Goal: Task Accomplishment & Management: Manage account settings

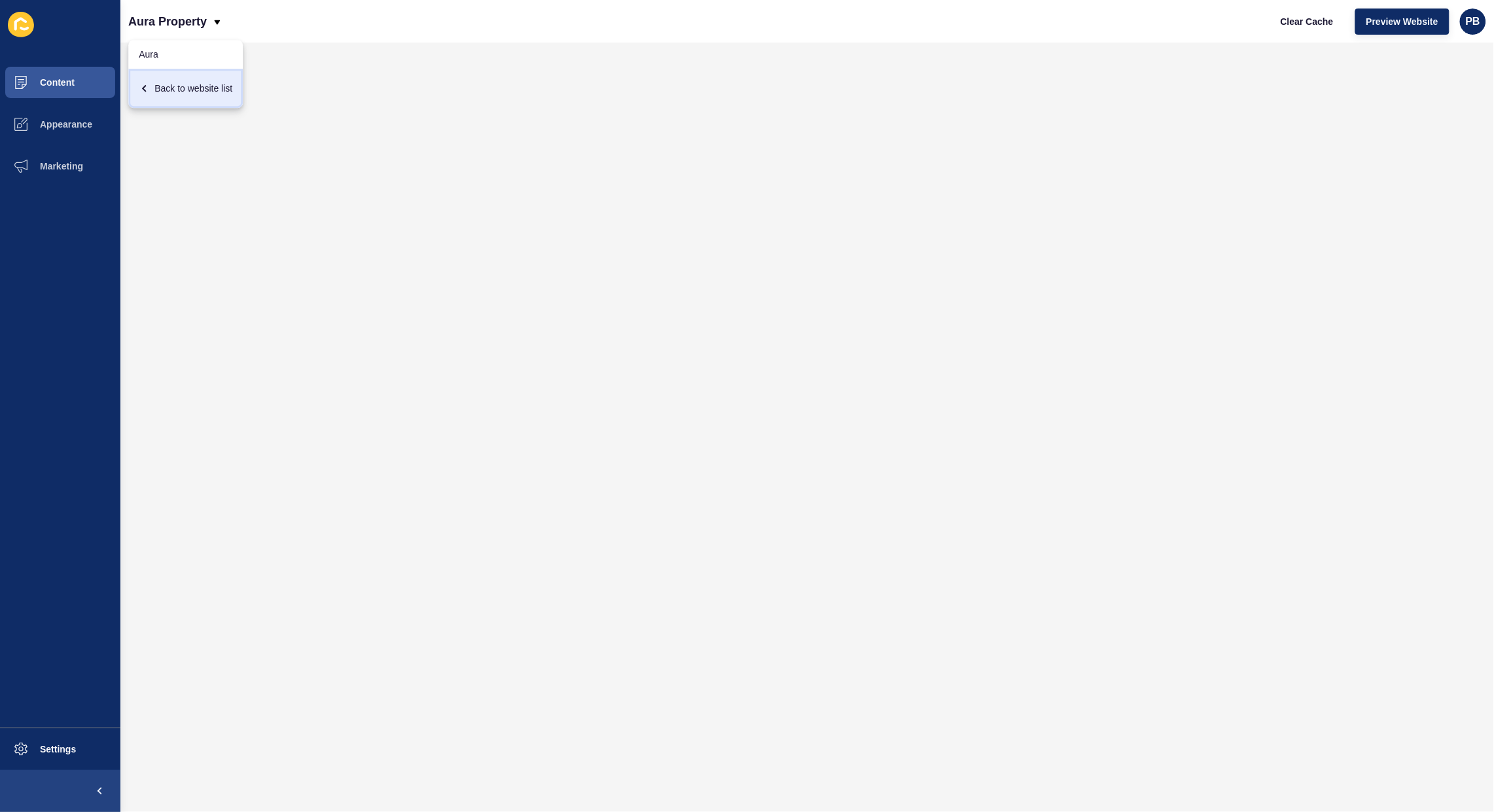
click at [209, 85] on div "Back to website list" at bounding box center [185, 88] width 93 height 24
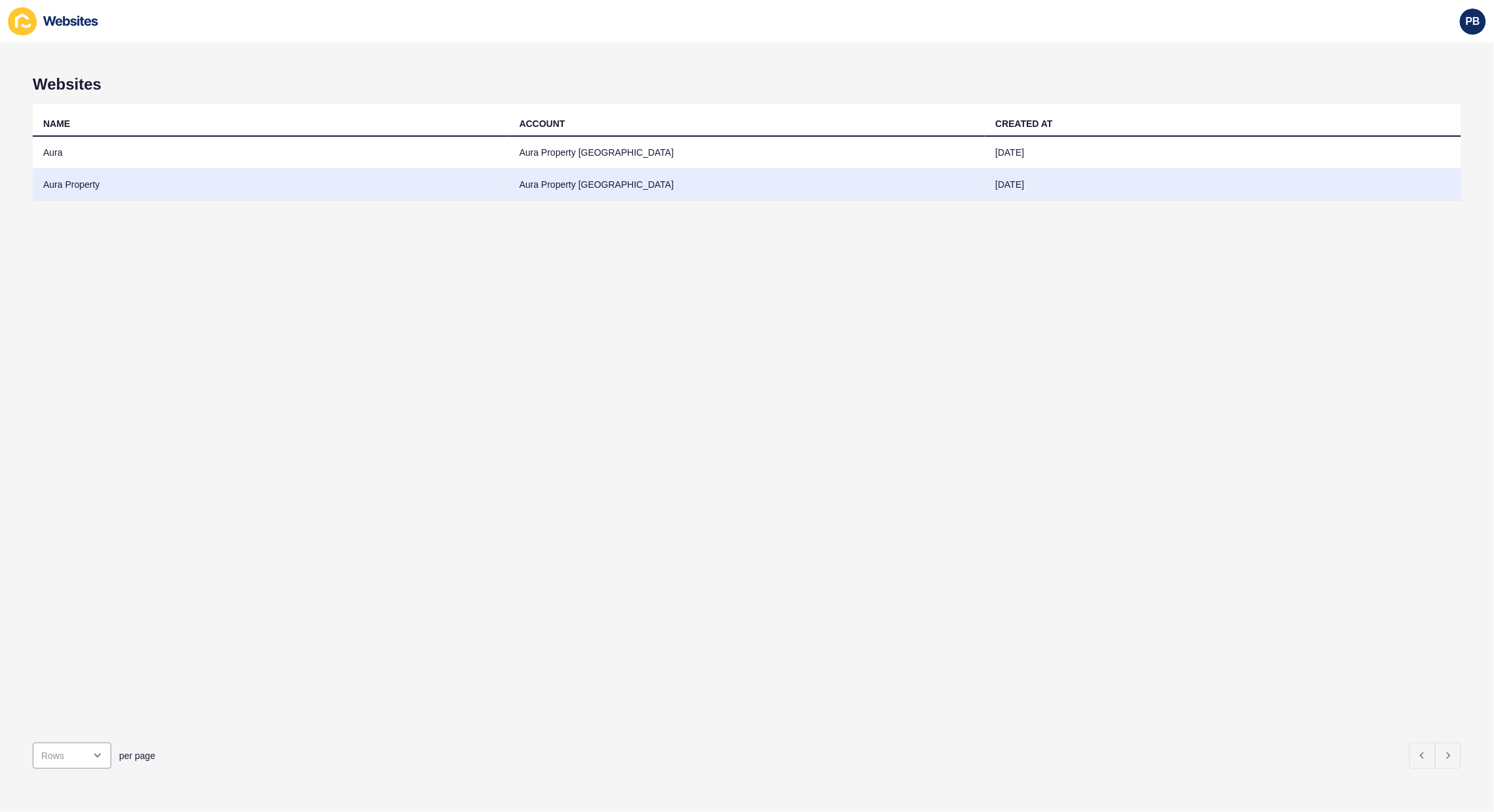
click at [82, 182] on td "Aura Property" at bounding box center [271, 185] width 477 height 32
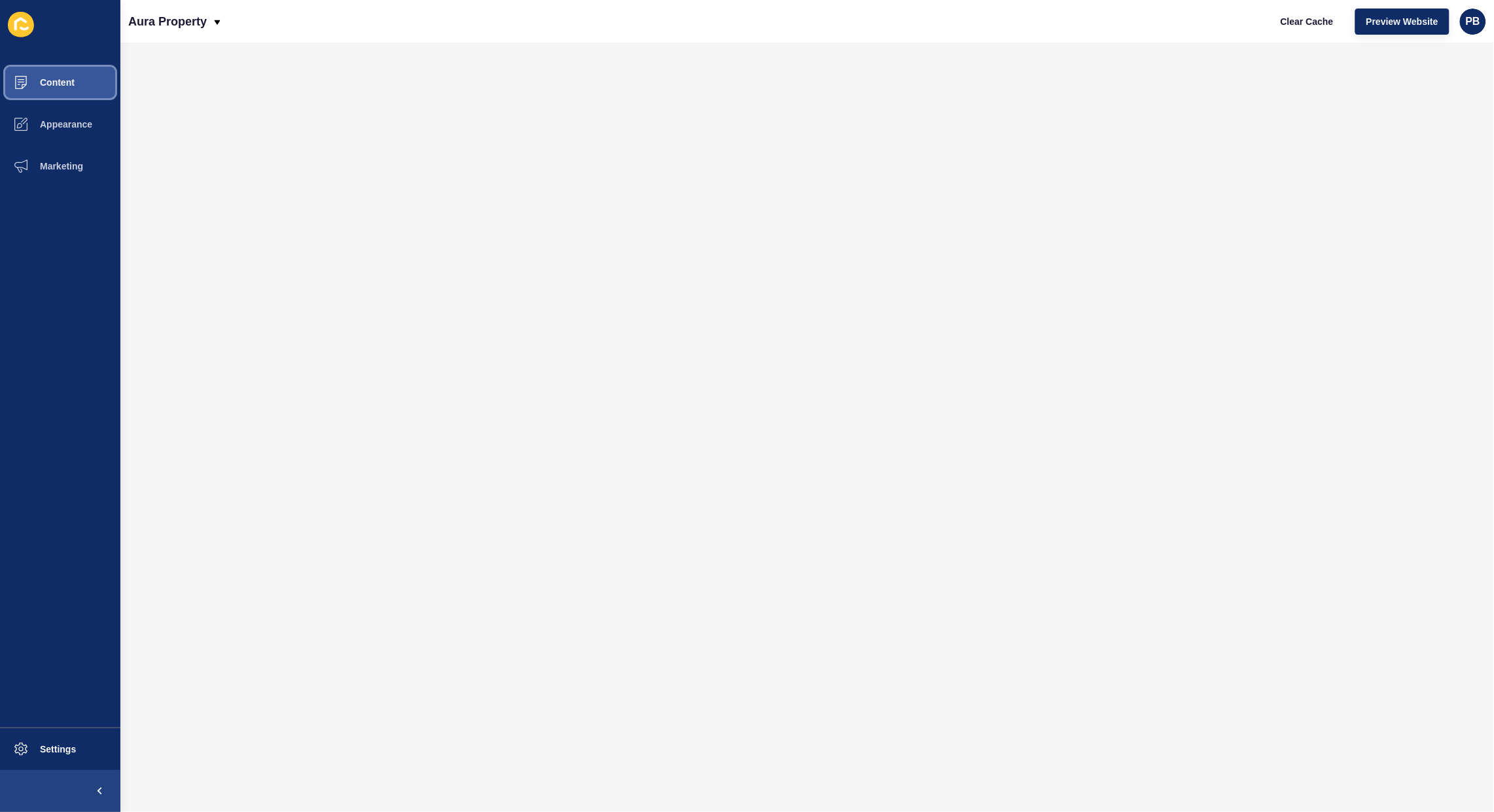
click at [59, 92] on button "Content" at bounding box center [60, 83] width 121 height 42
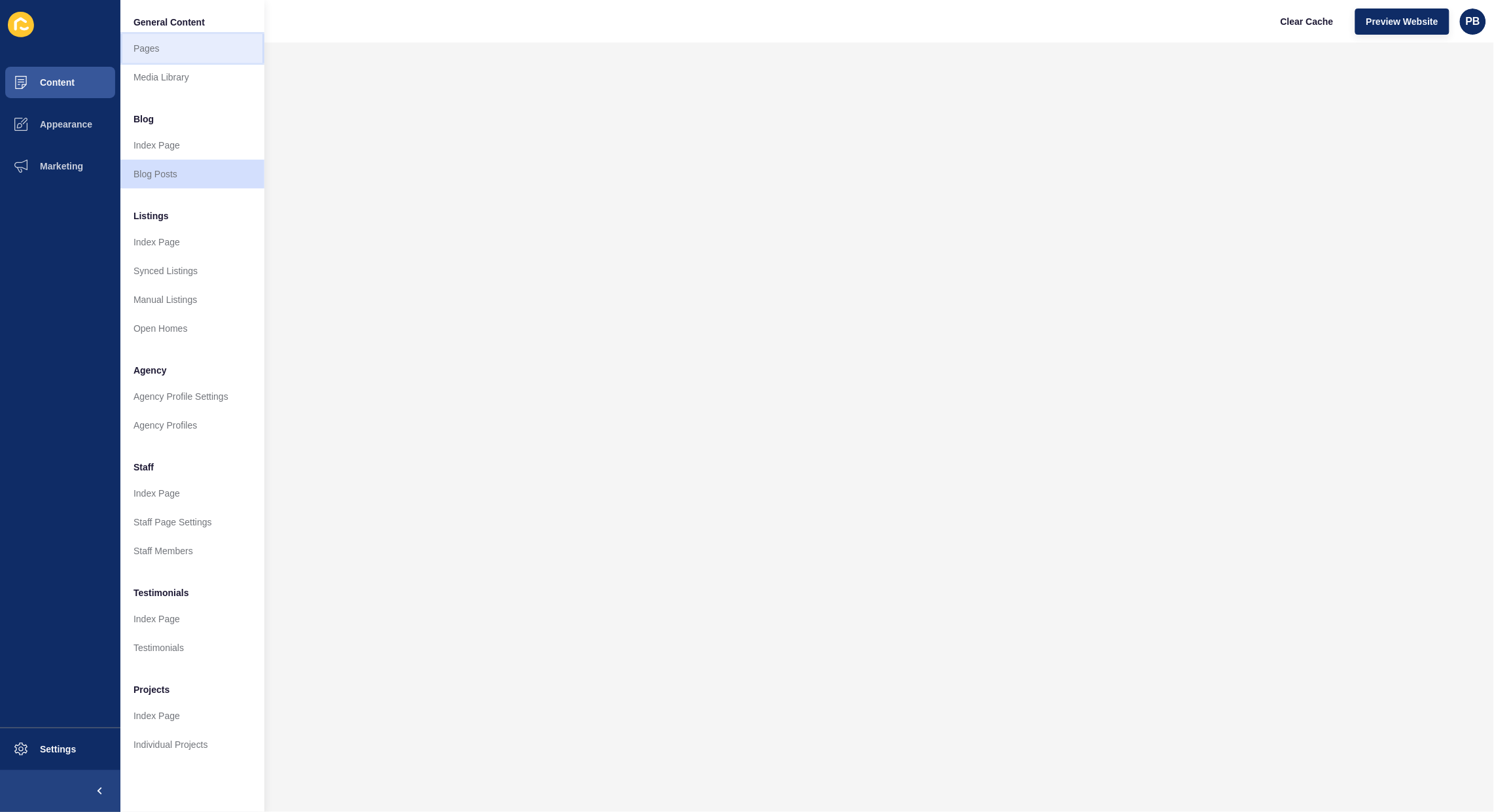
click at [185, 51] on link "Pages" at bounding box center [193, 49] width 144 height 29
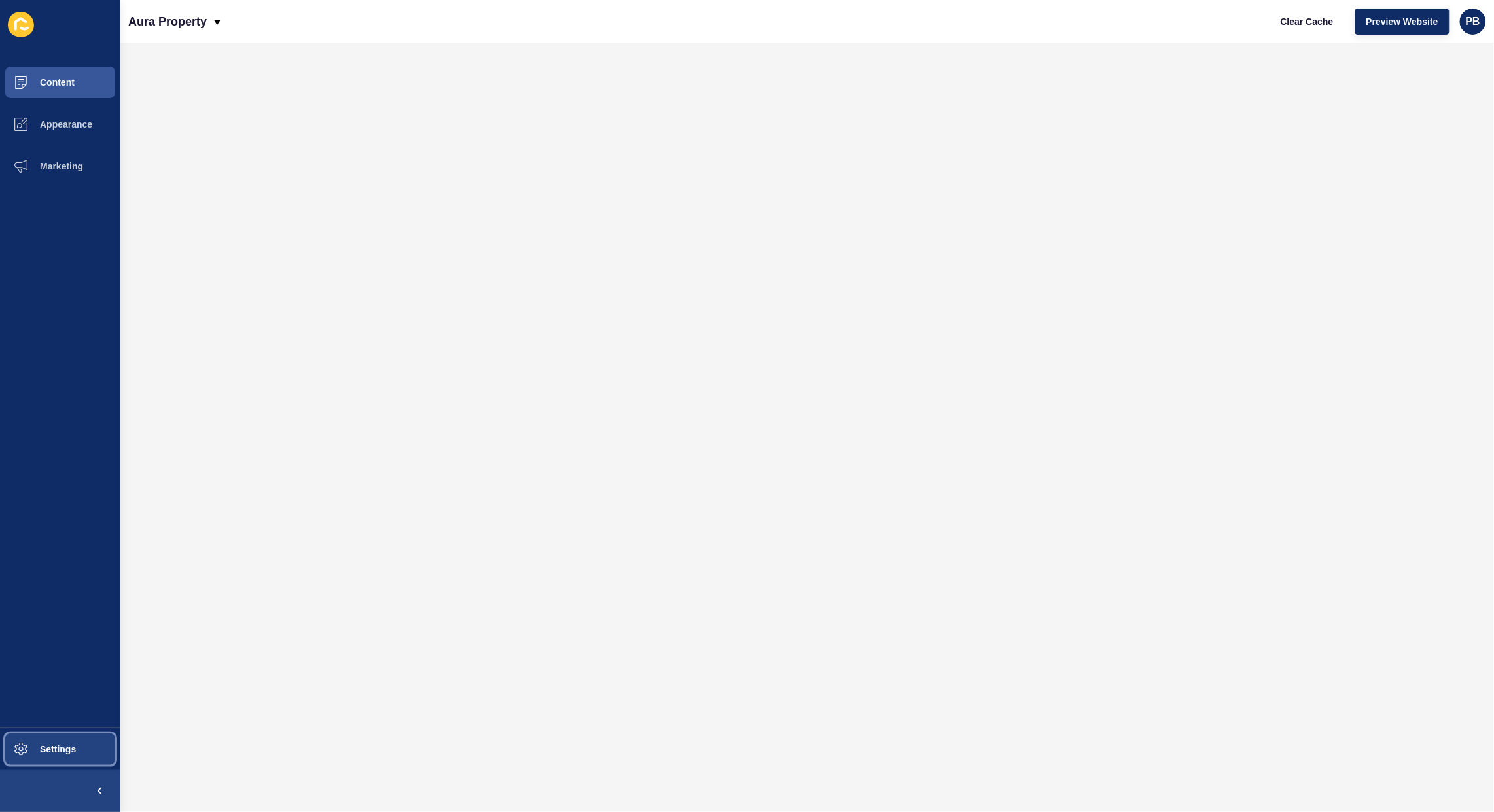
drag, startPoint x: 27, startPoint y: 742, endPoint x: 76, endPoint y: 731, distance: 50.2
click at [30, 742] on span at bounding box center [21, 749] width 42 height 42
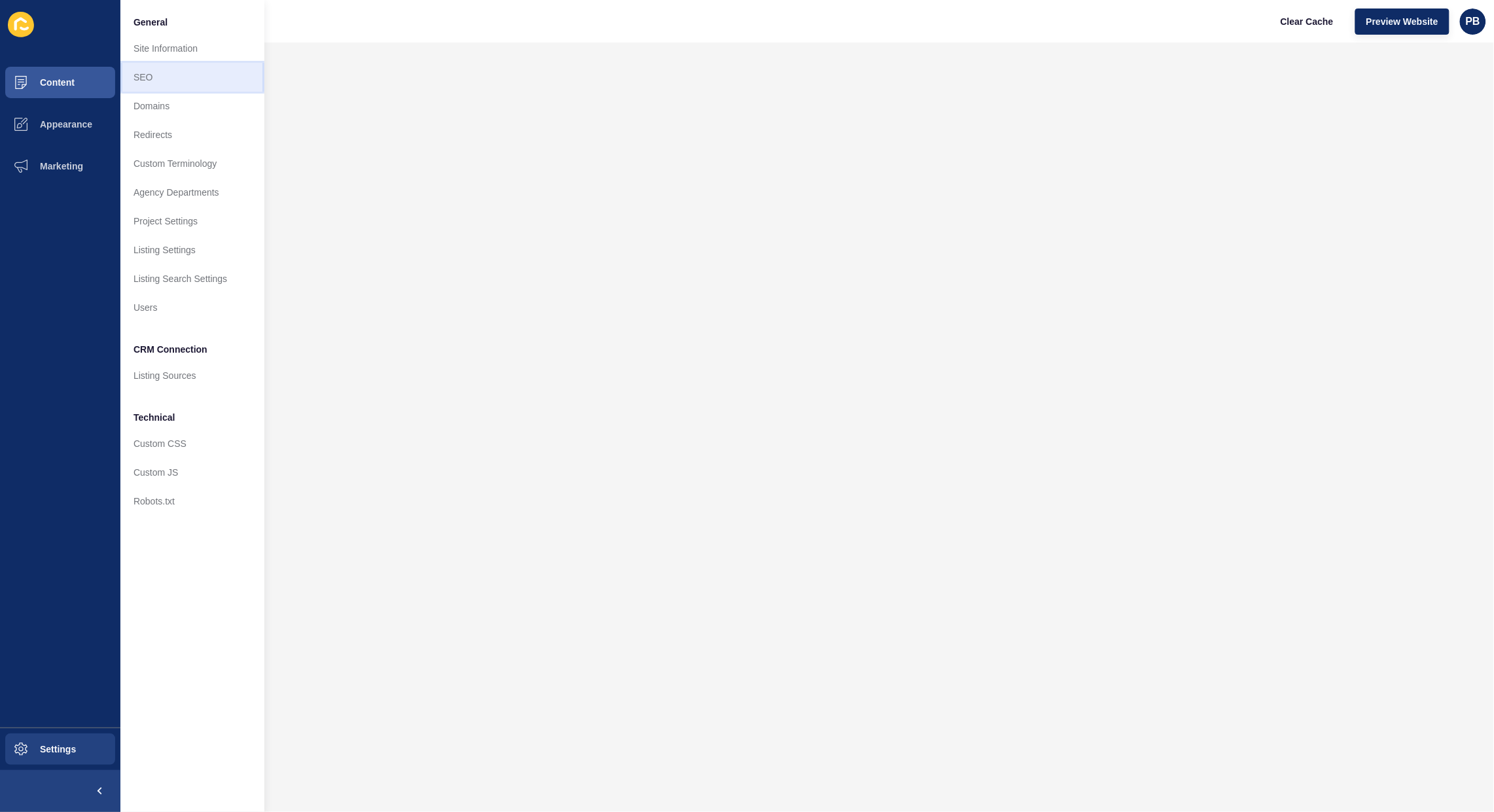
click at [182, 83] on link "SEO" at bounding box center [193, 77] width 144 height 29
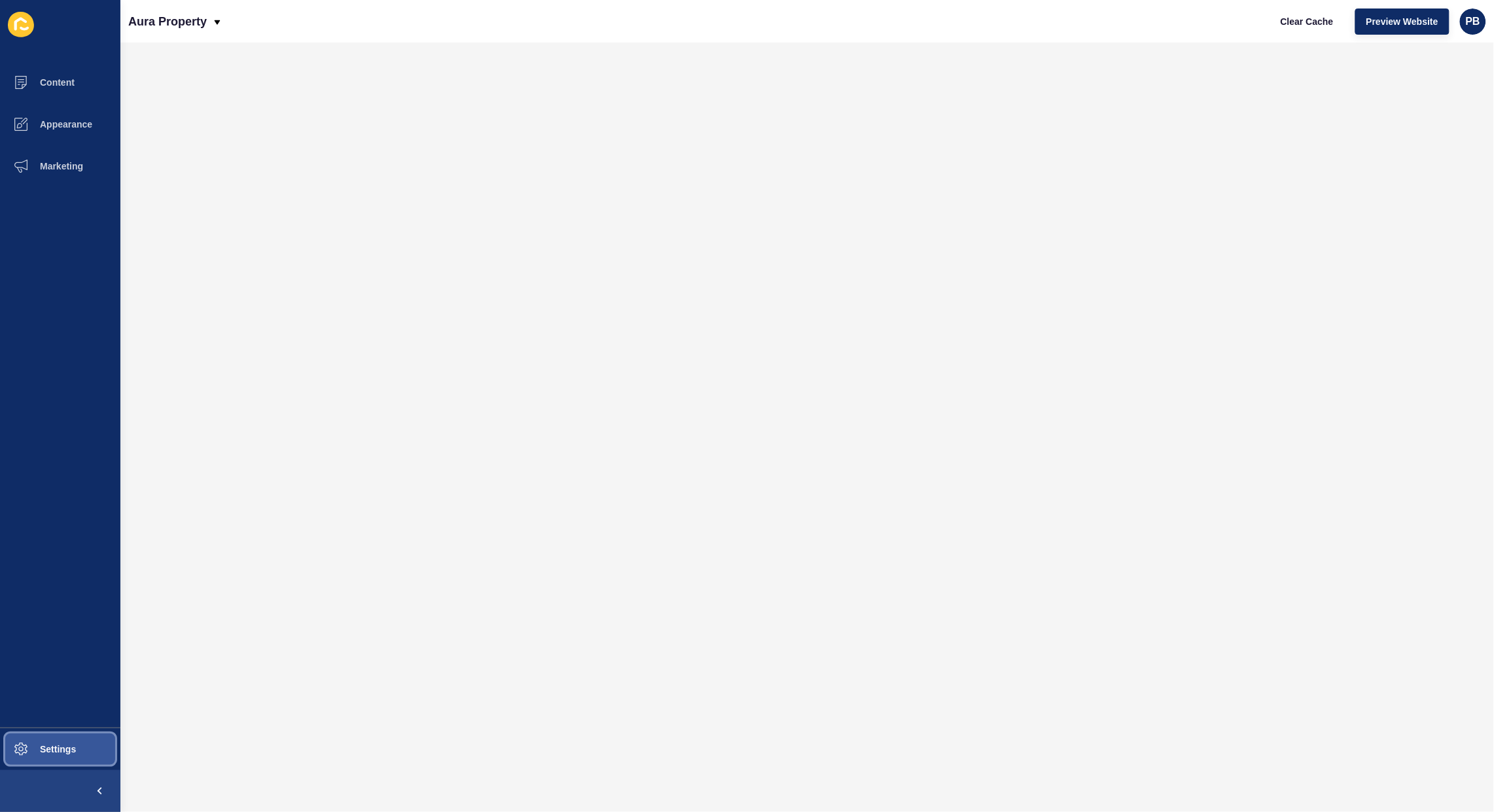
click at [36, 744] on span "Settings" at bounding box center [37, 749] width 78 height 11
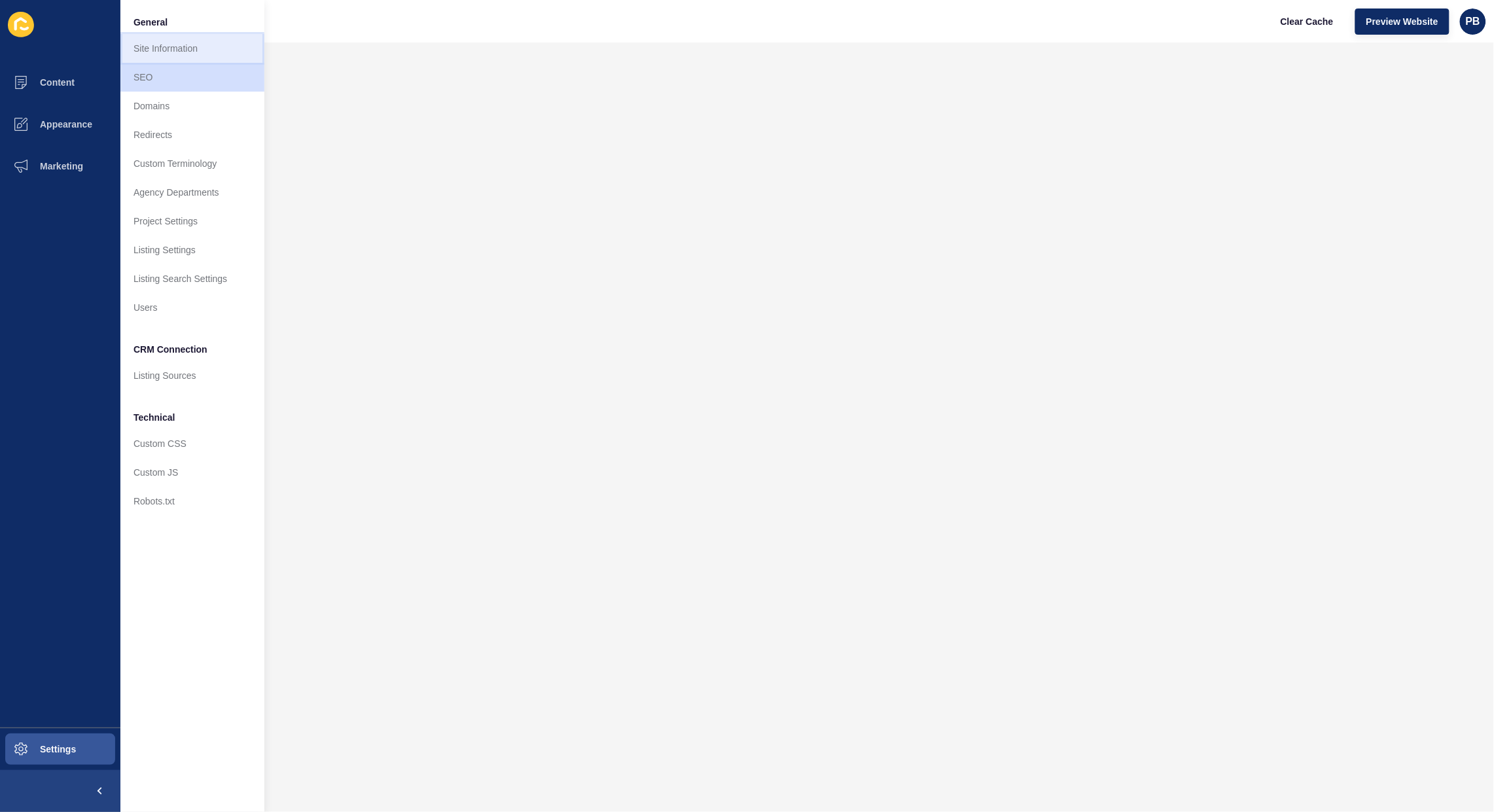
click at [169, 40] on link "Site Information" at bounding box center [193, 49] width 144 height 29
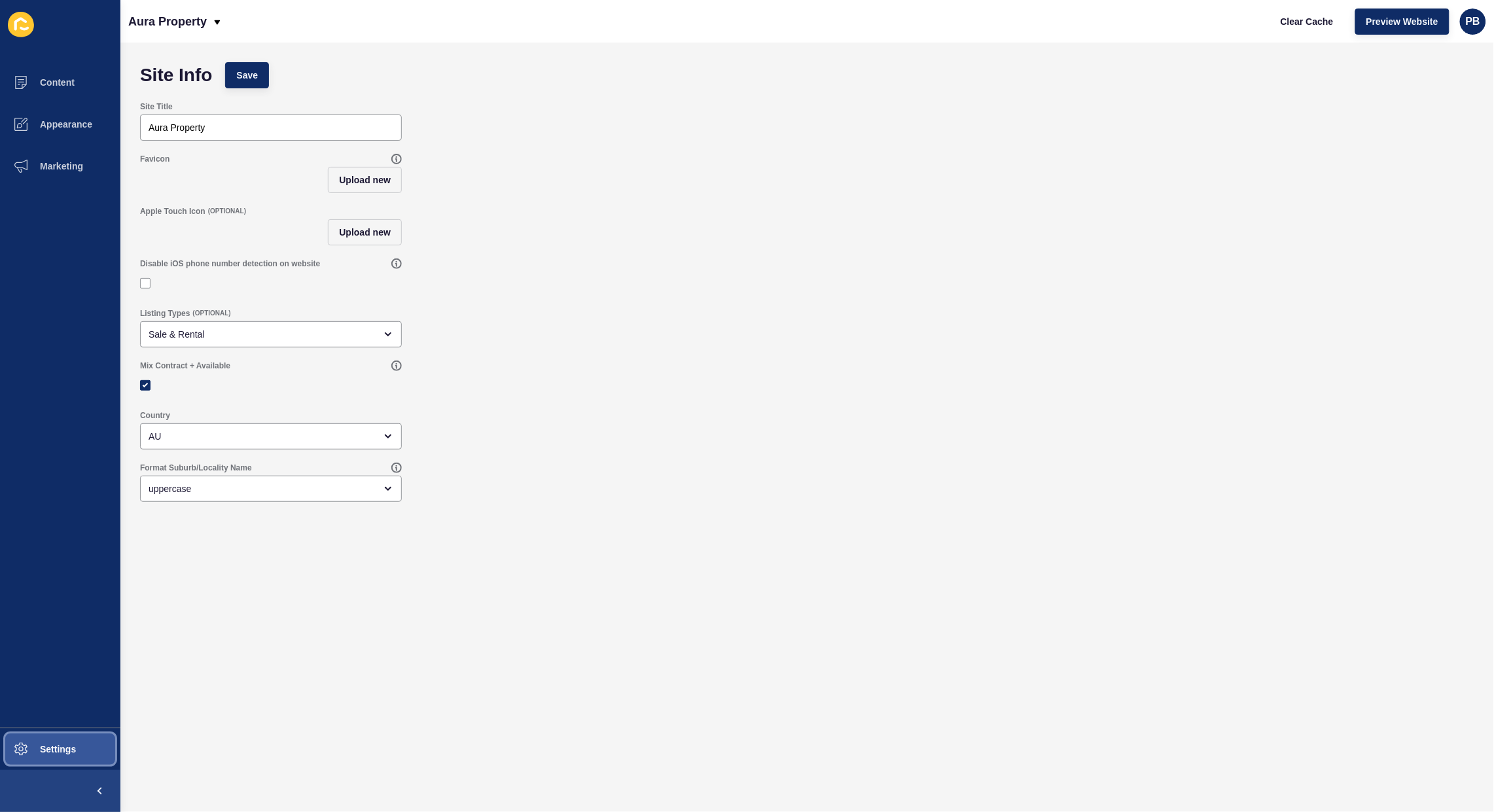
click at [29, 744] on button "Settings" at bounding box center [60, 749] width 121 height 42
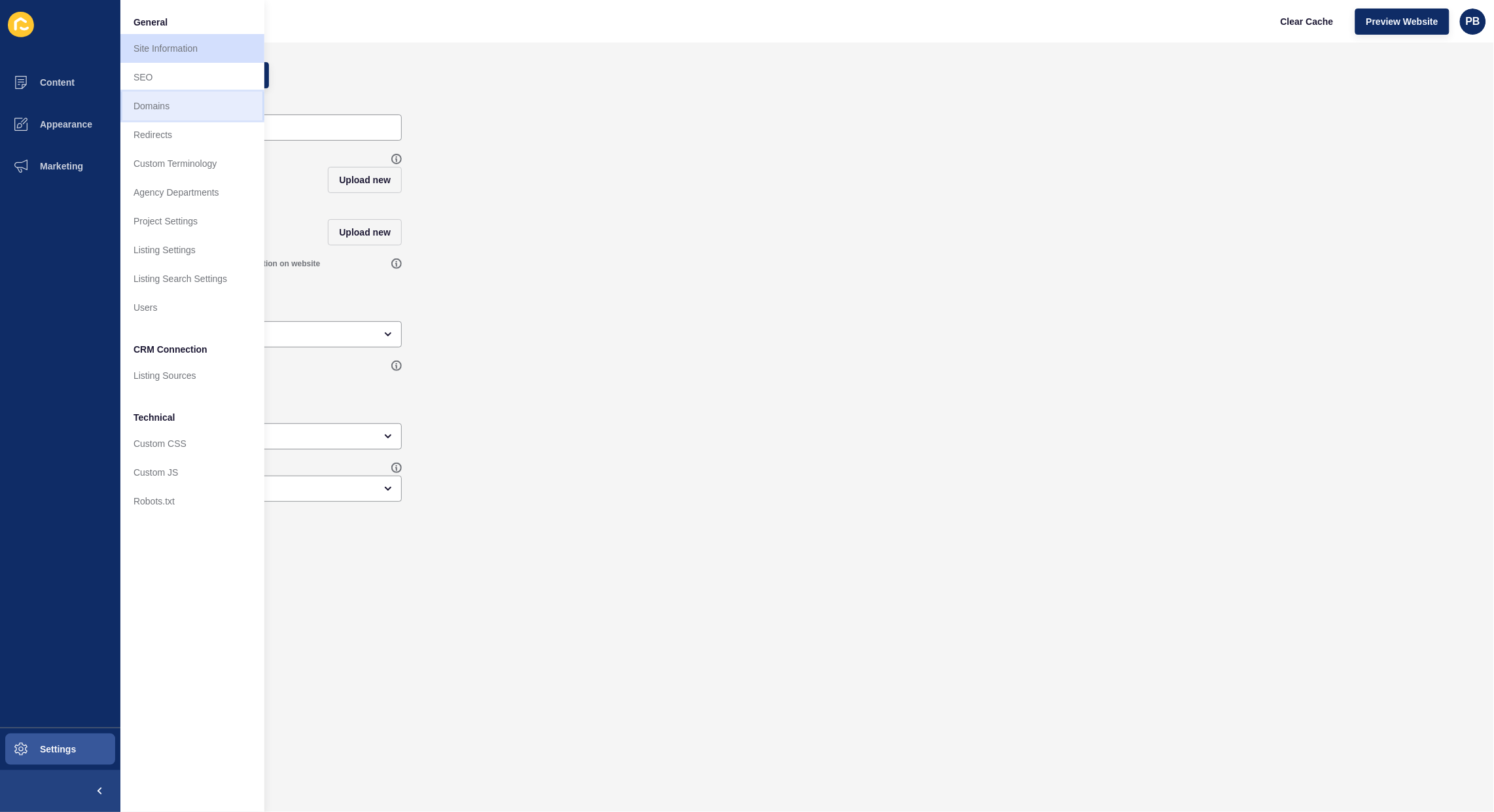
click at [173, 109] on link "Domains" at bounding box center [193, 106] width 144 height 29
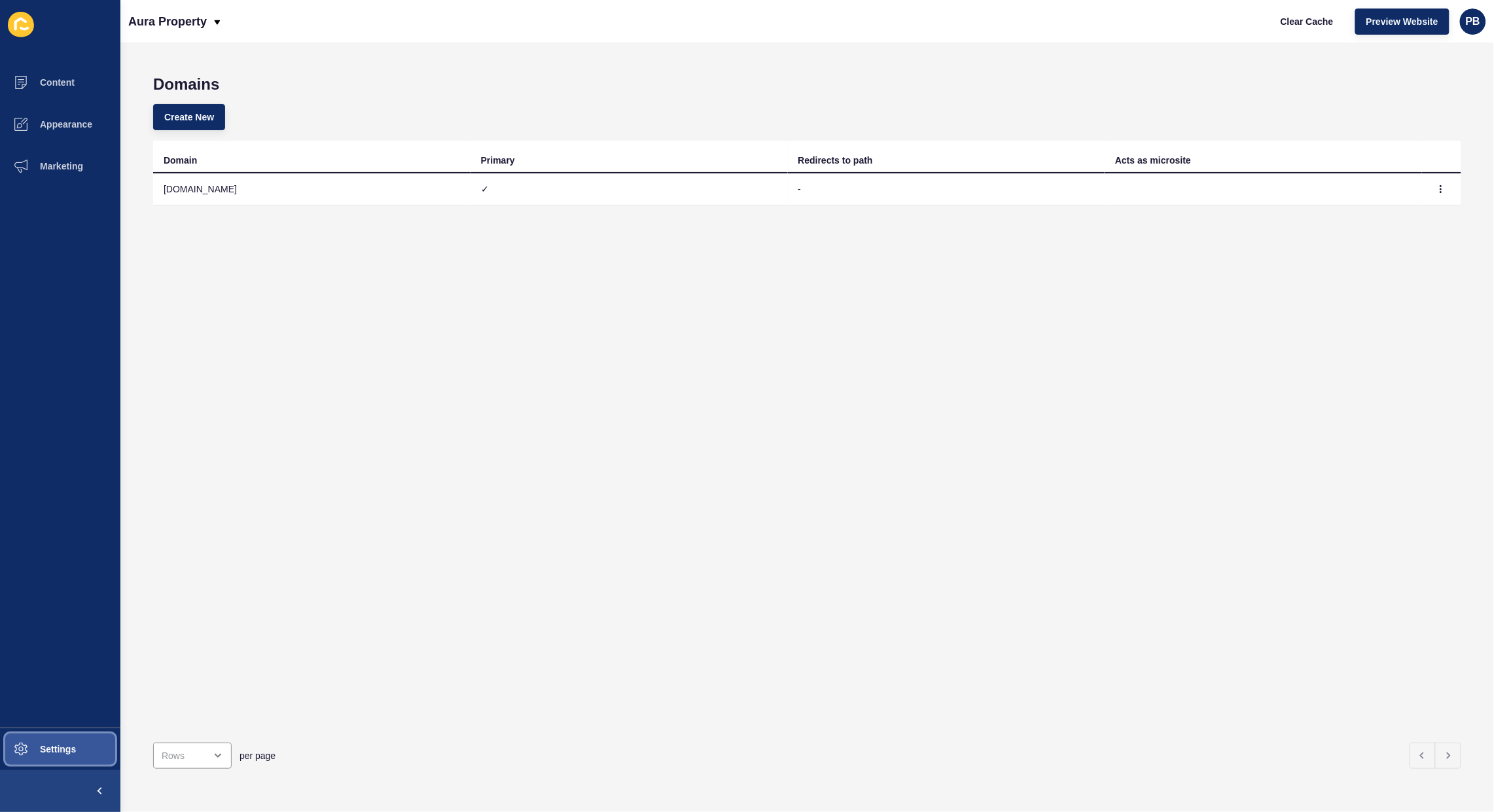
drag, startPoint x: 33, startPoint y: 746, endPoint x: 141, endPoint y: 689, distance: 122.1
click at [34, 746] on span "Settings" at bounding box center [37, 749] width 78 height 11
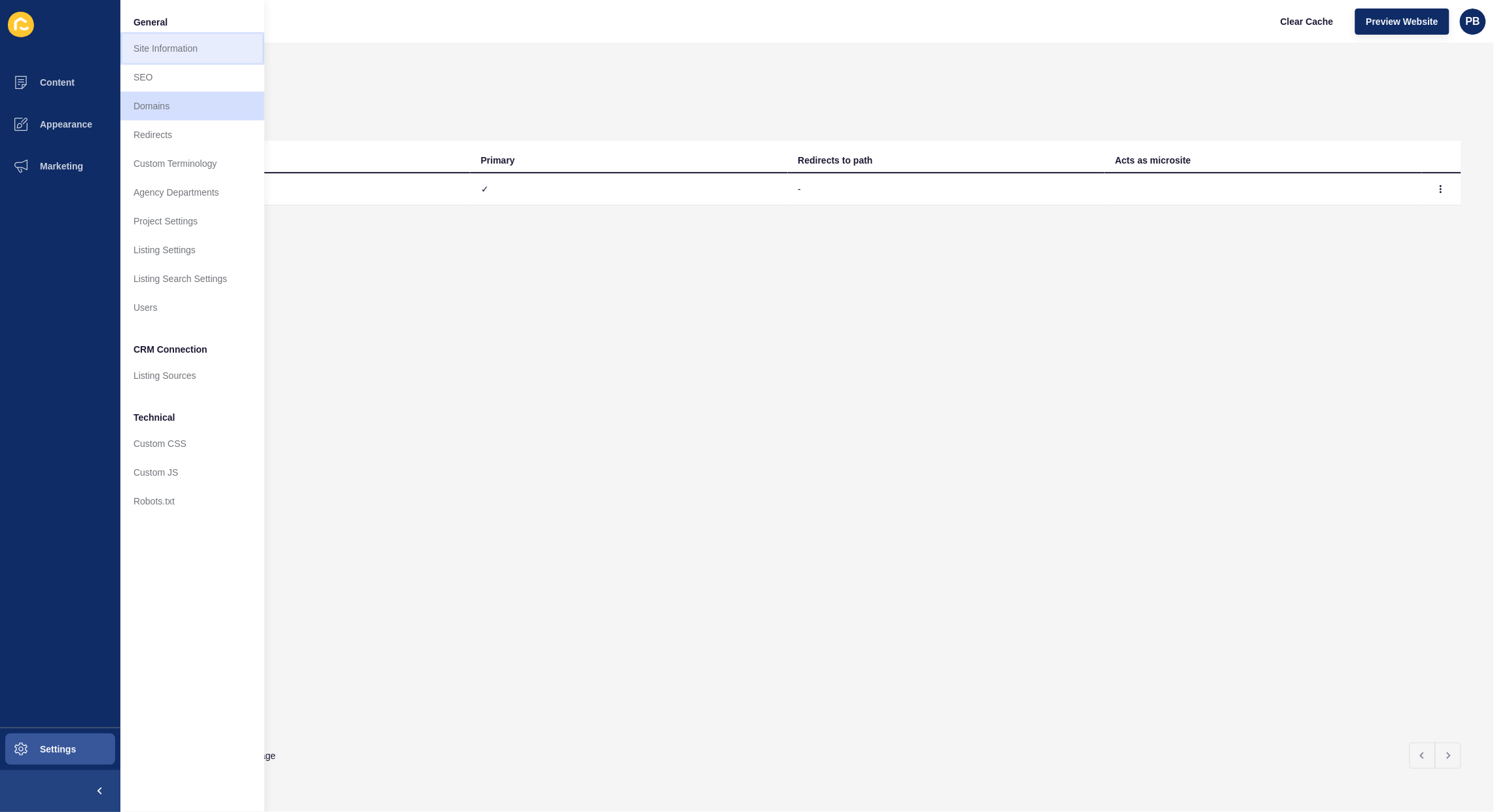
click at [172, 49] on link "Site Information" at bounding box center [193, 49] width 144 height 29
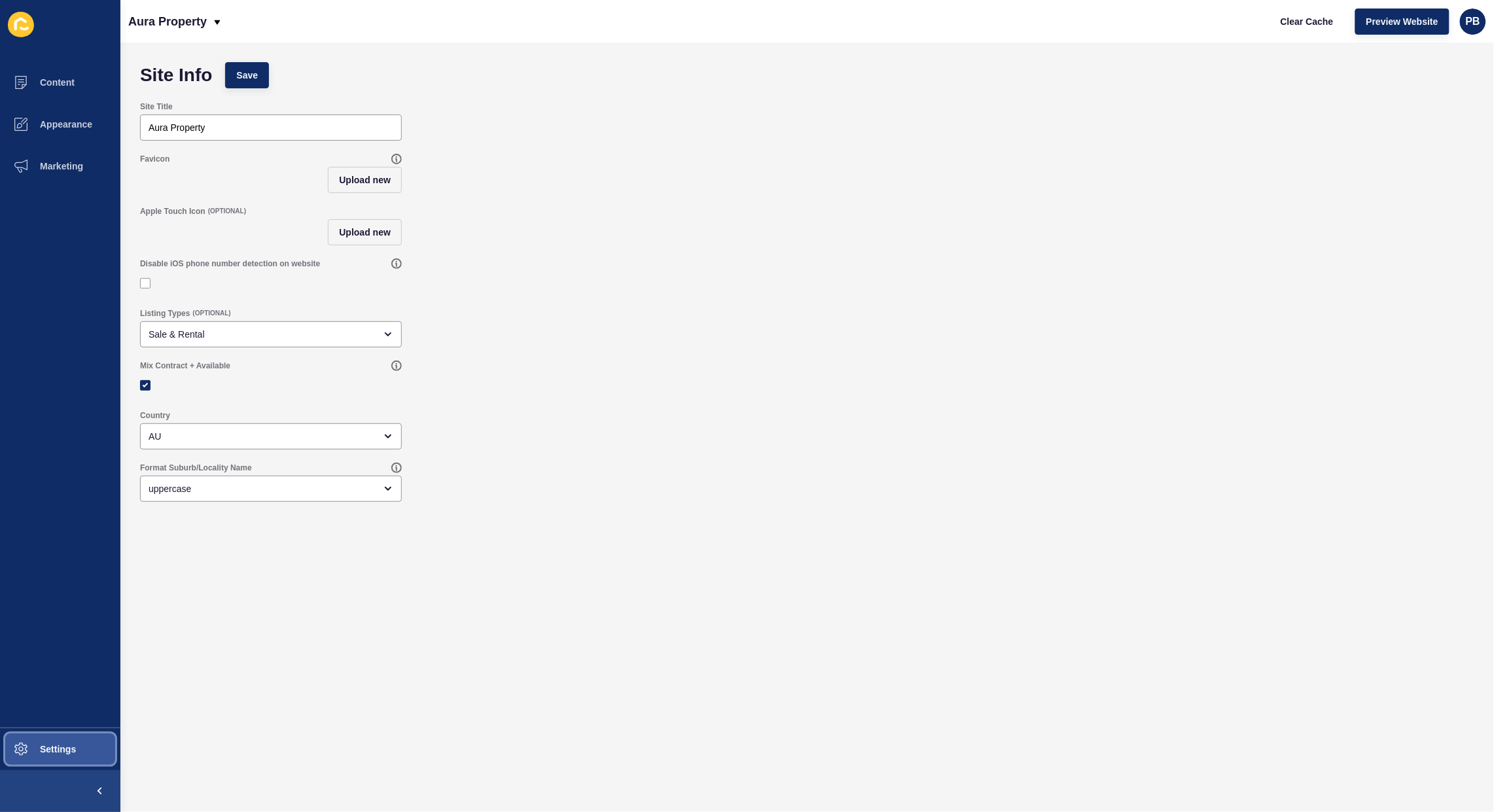
drag, startPoint x: 42, startPoint y: 750, endPoint x: 121, endPoint y: 713, distance: 87.2
click at [45, 750] on span "Settings" at bounding box center [37, 749] width 78 height 11
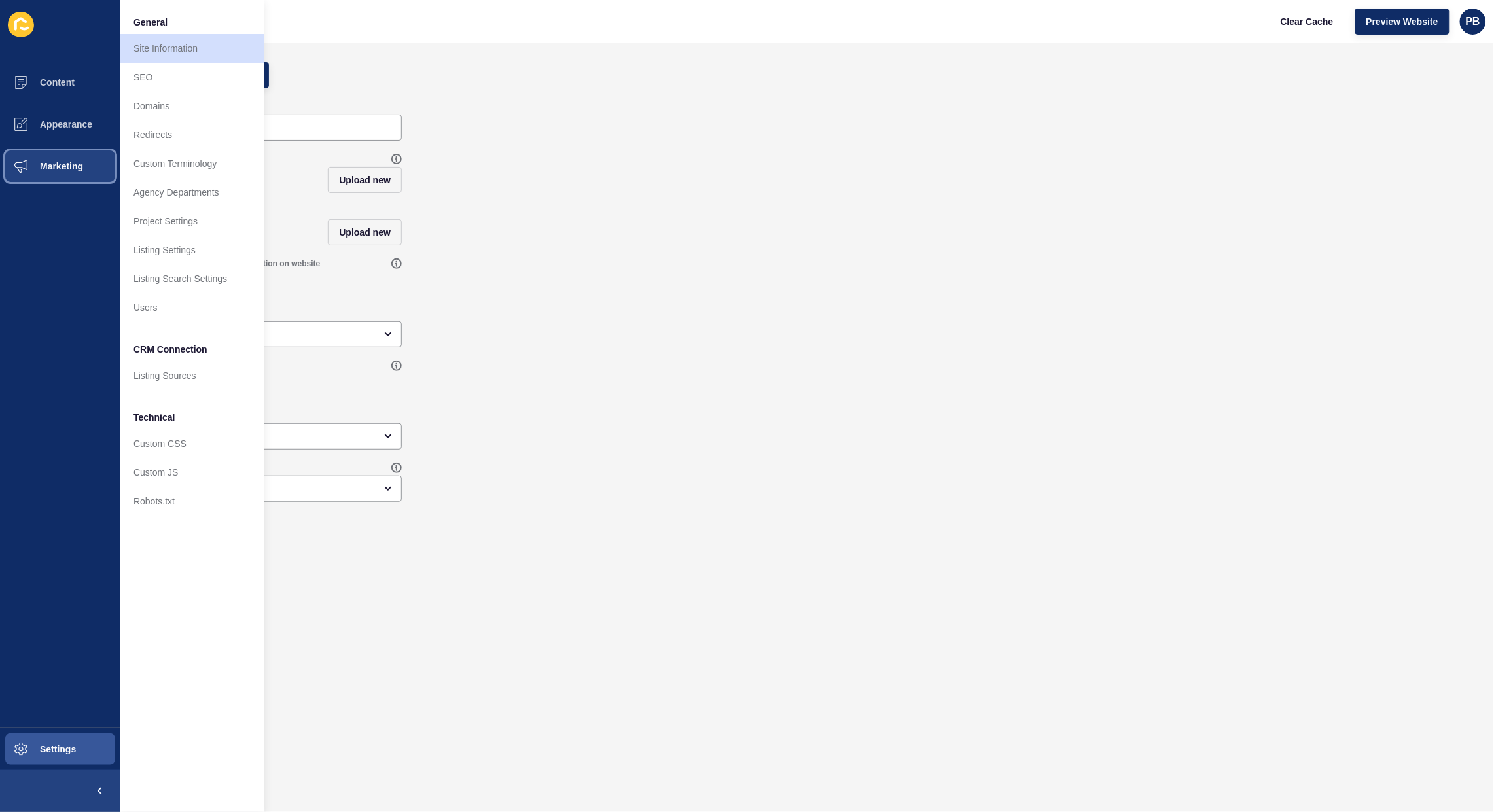
click at [53, 165] on span "Marketing" at bounding box center [41, 166] width 85 height 11
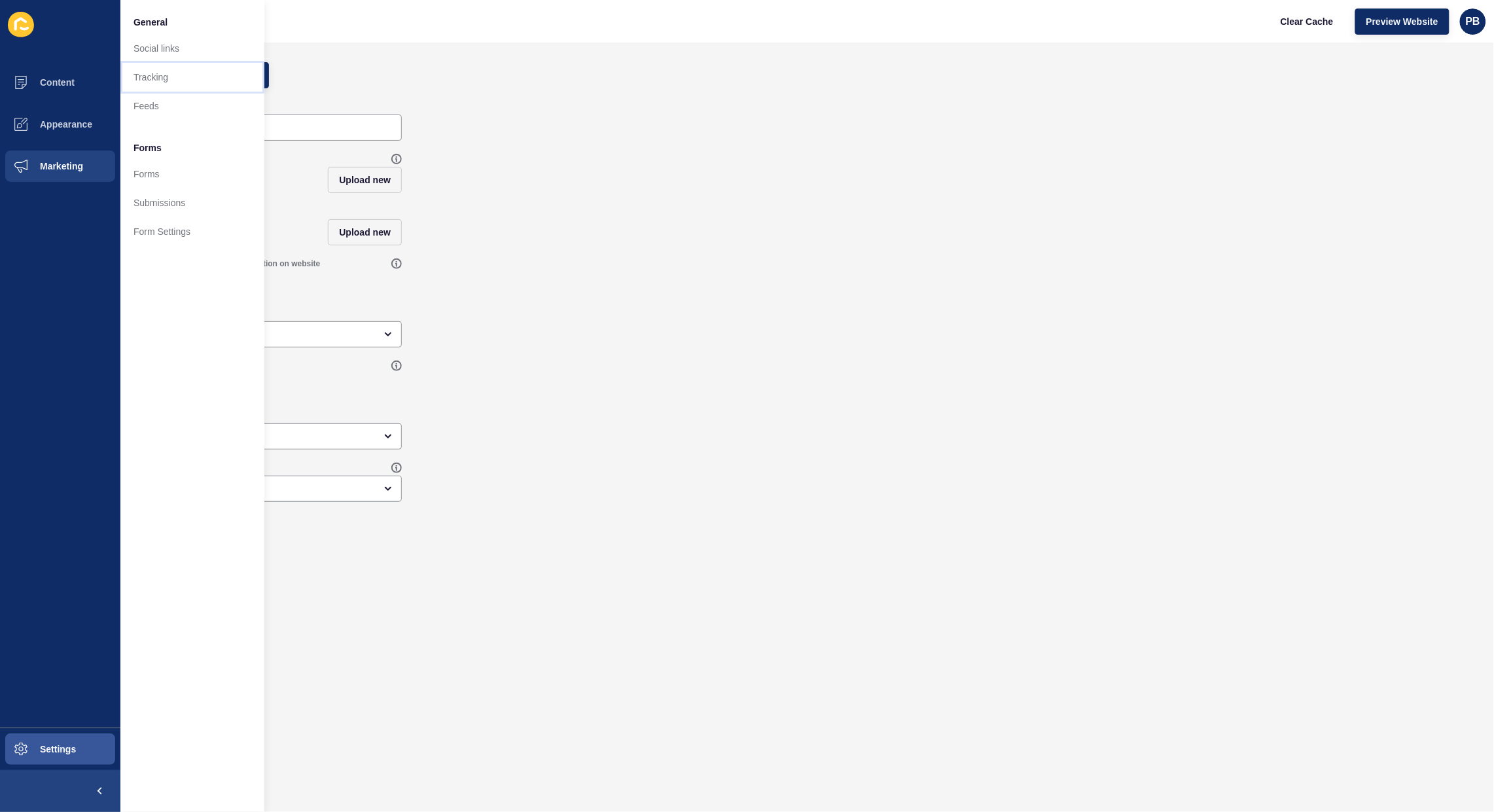
drag, startPoint x: 170, startPoint y: 70, endPoint x: 219, endPoint y: 149, distance: 93.0
click at [170, 71] on link "Tracking" at bounding box center [193, 77] width 144 height 29
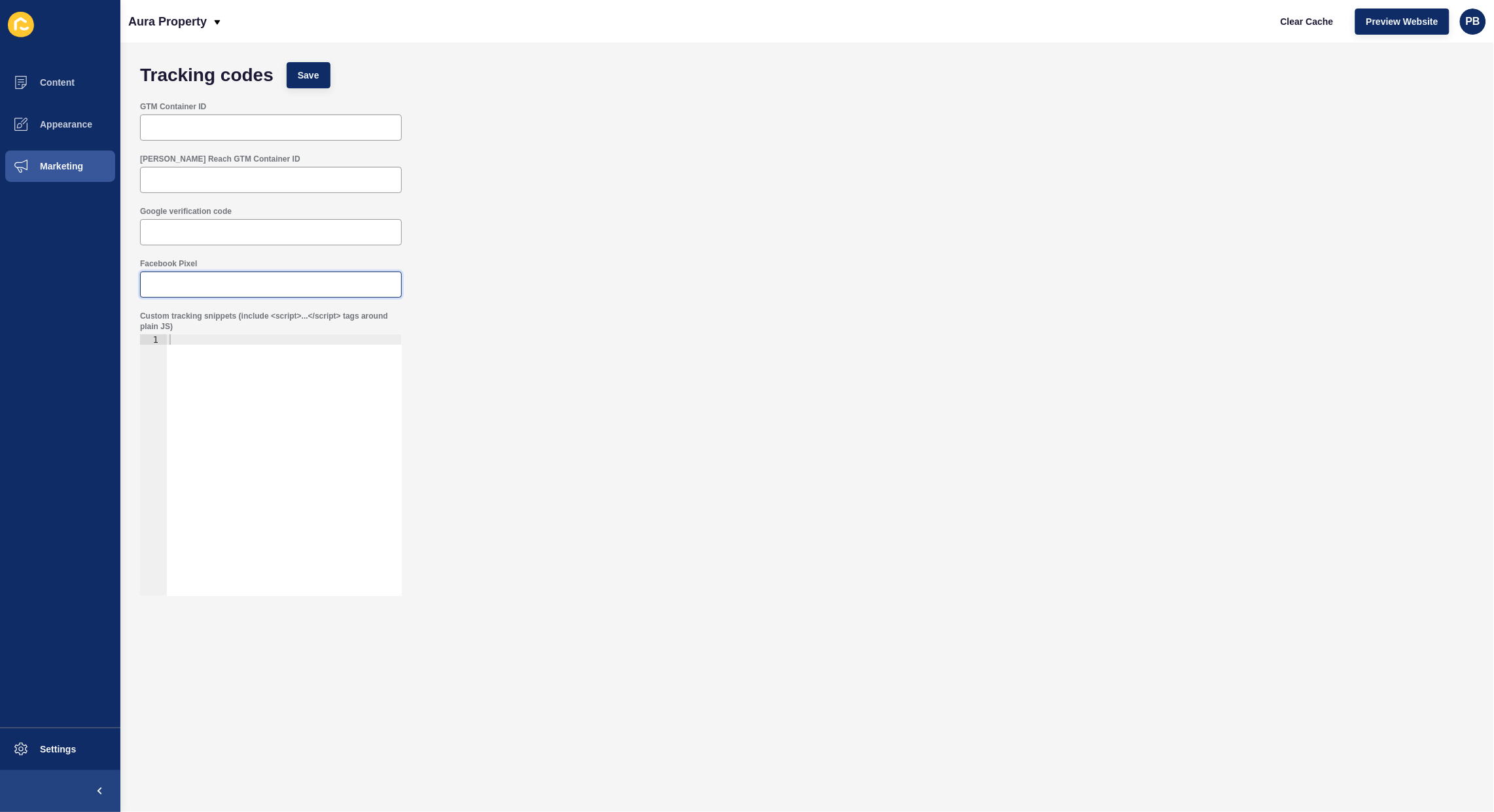
click at [178, 286] on input "Facebook Pixel" at bounding box center [271, 284] width 245 height 13
click at [1493, 20] on div "Aura Property Clear Cache Preview Website PB" at bounding box center [807, 21] width 1373 height 42
click at [1480, 19] on div "PB" at bounding box center [1473, 21] width 26 height 26
drag, startPoint x: 1406, startPoint y: 107, endPoint x: 1426, endPoint y: 105, distance: 20.1
click at [1412, 106] on link "Logout" at bounding box center [1440, 109] width 96 height 29
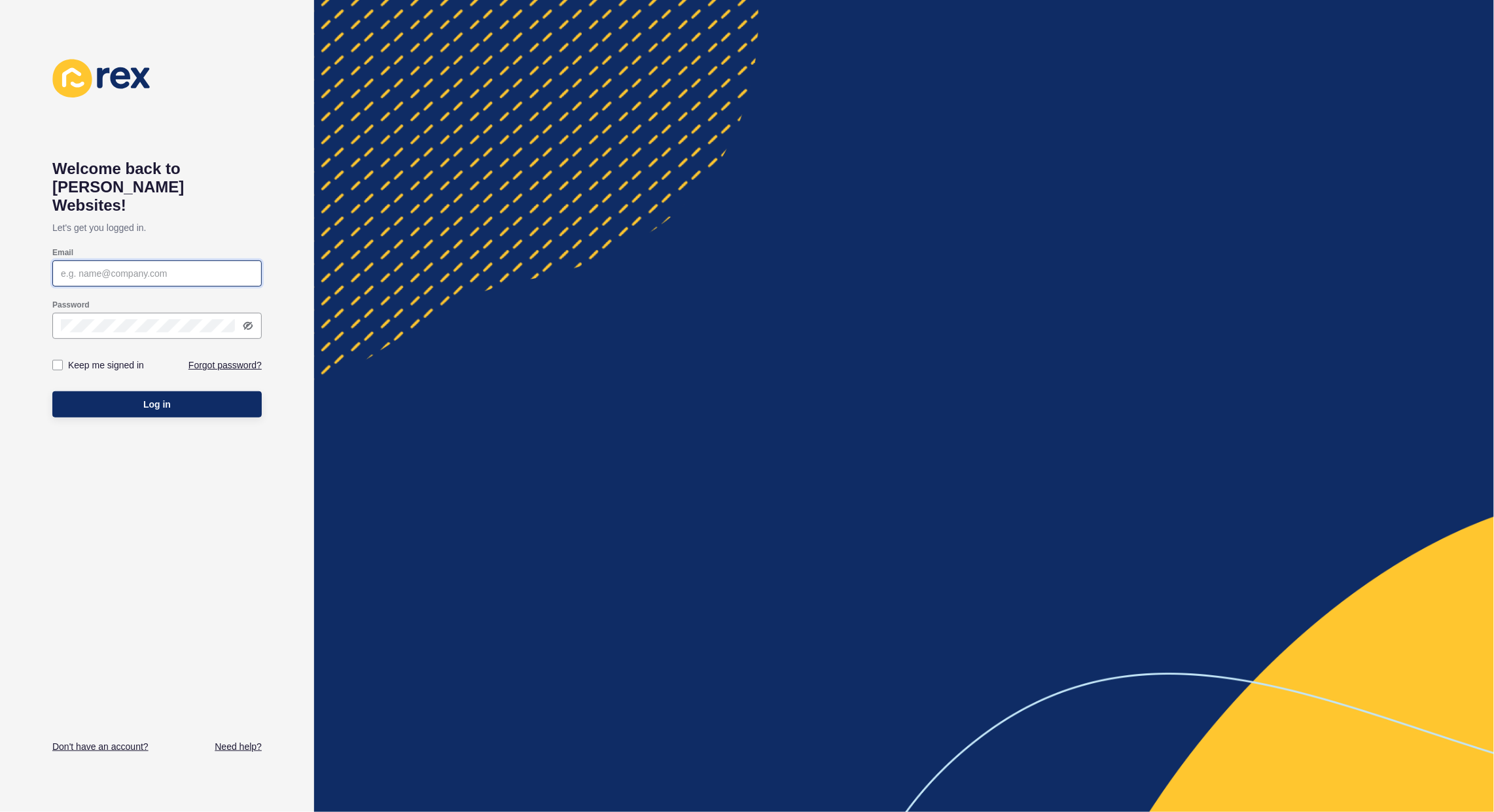
type input "[PERSON_NAME][EMAIL_ADDRESS][PERSON_NAME][DOMAIN_NAME]"
click at [135, 391] on button "Log in" at bounding box center [157, 404] width 209 height 26
